Goal: Navigation & Orientation: Find specific page/section

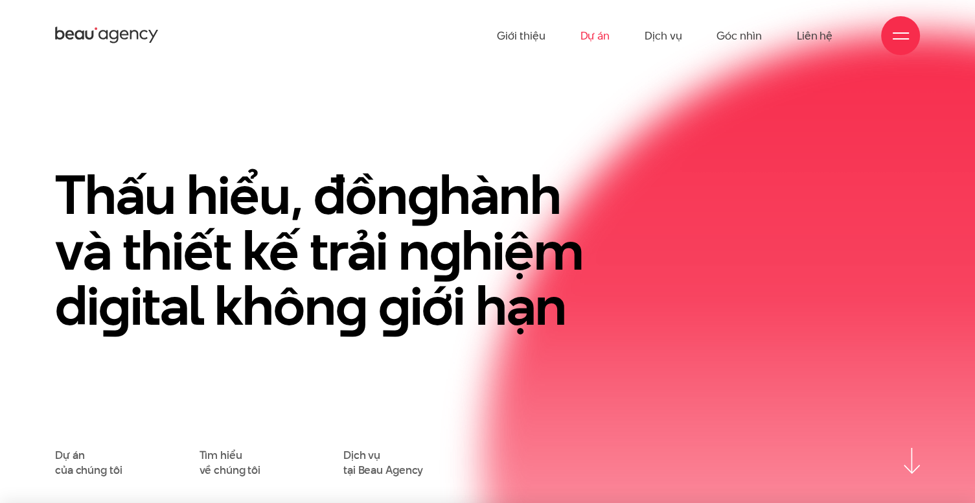
click at [596, 42] on link "Dự án" at bounding box center [595, 35] width 30 height 71
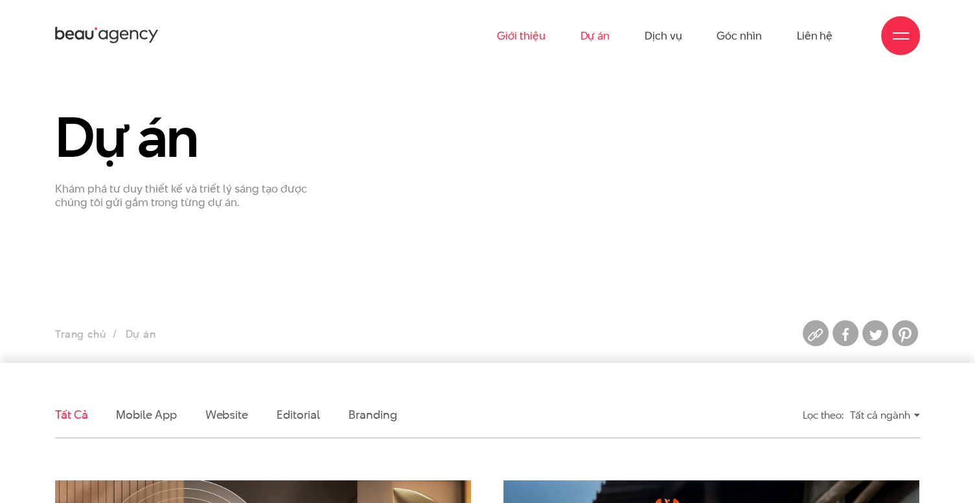
click at [536, 42] on link "Giới thiệu" at bounding box center [521, 35] width 48 height 71
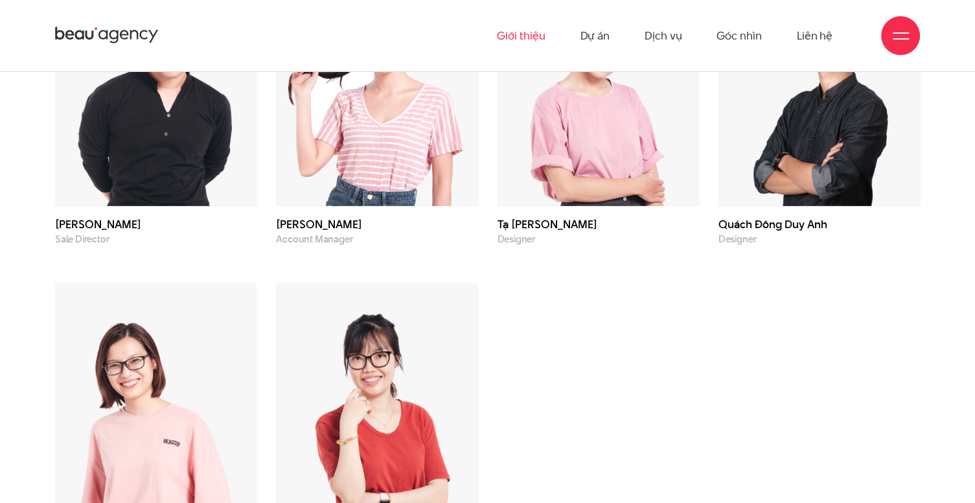
scroll to position [3590, 0]
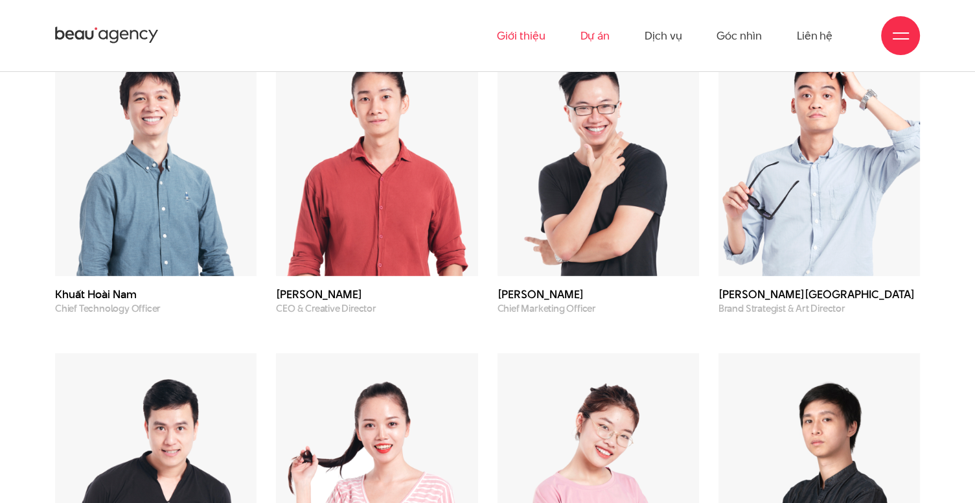
click at [583, 25] on link "Dự án" at bounding box center [595, 35] width 30 height 71
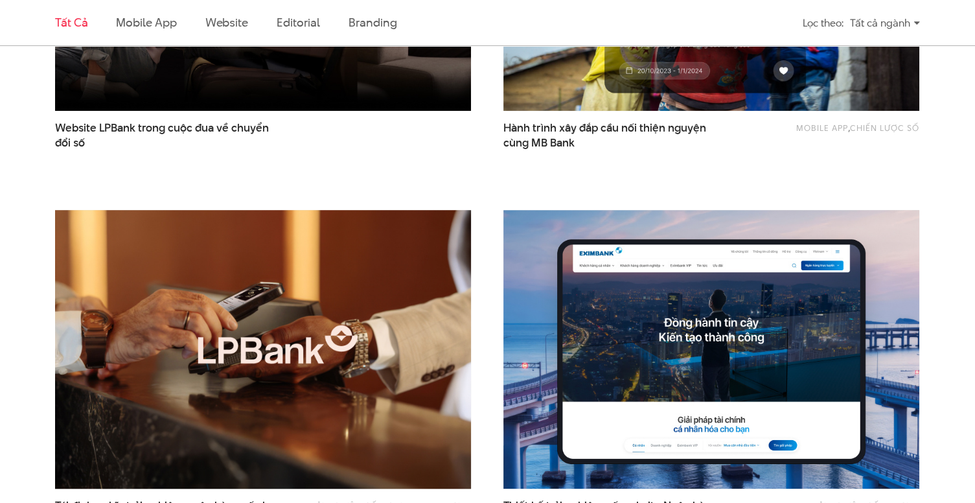
scroll to position [907, 0]
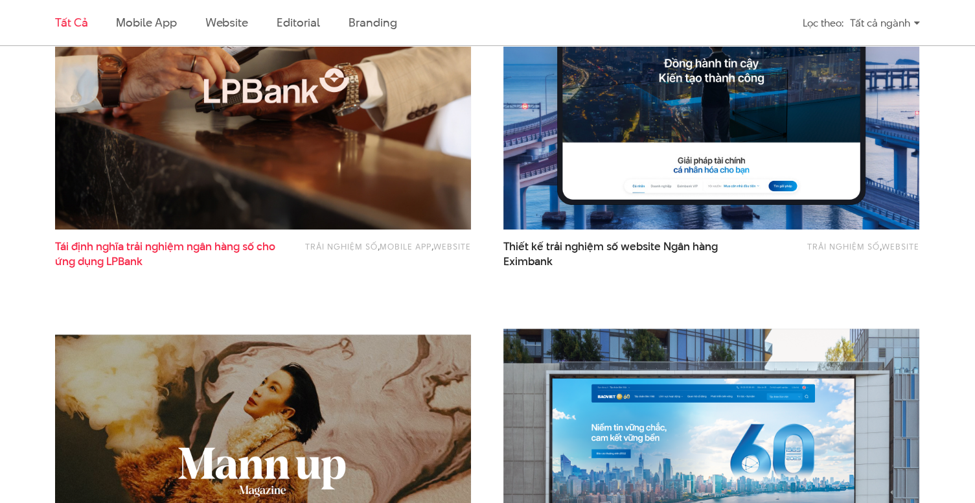
click at [249, 241] on span "Tái định nghĩa trải nghiệm ngân hàng số cho ứng dụng LPBank" at bounding box center [169, 254] width 229 height 30
